Goal: Check status

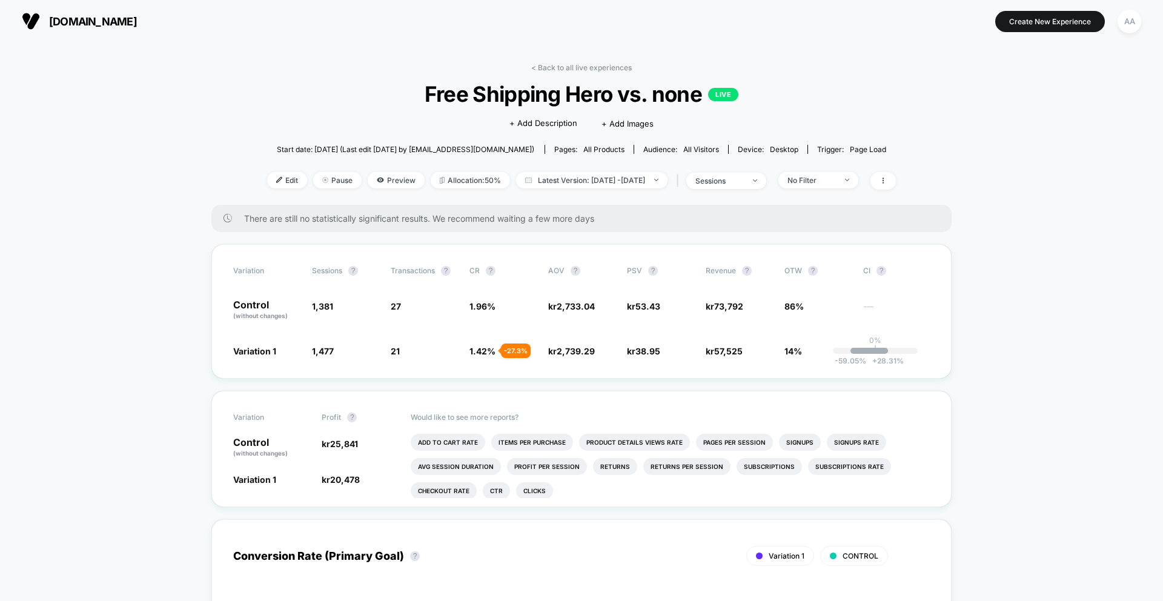
click at [562, 64] on link "< Back to all live experiences" at bounding box center [581, 67] width 101 height 9
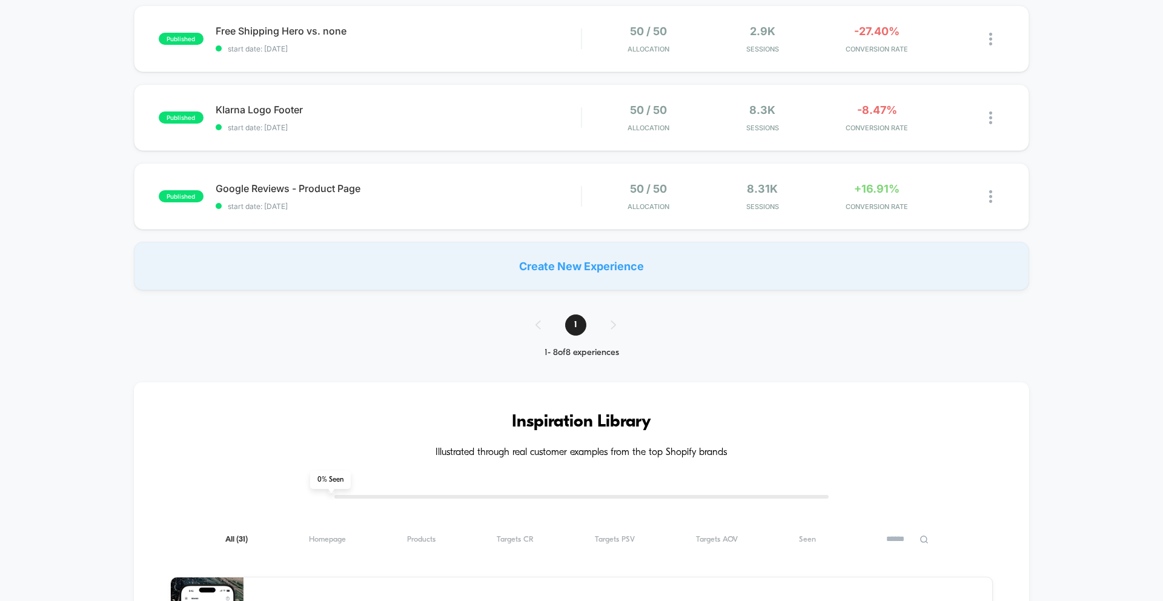
scroll to position [353, 0]
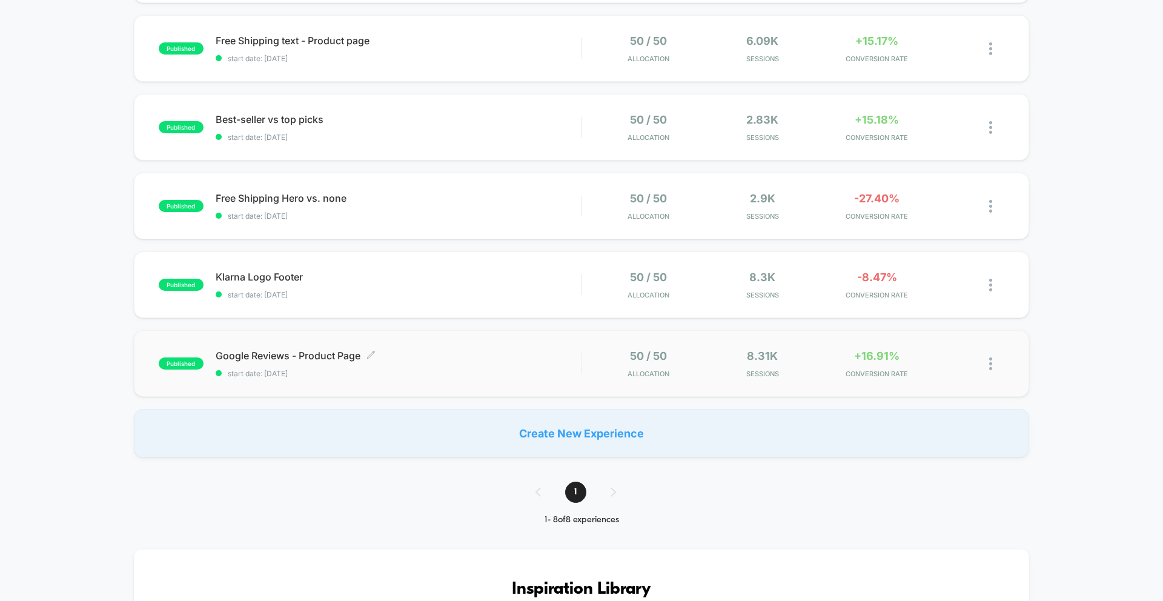
click at [507, 374] on span "start date: [DATE]" at bounding box center [398, 373] width 365 height 9
